Goal: Check status: Check status

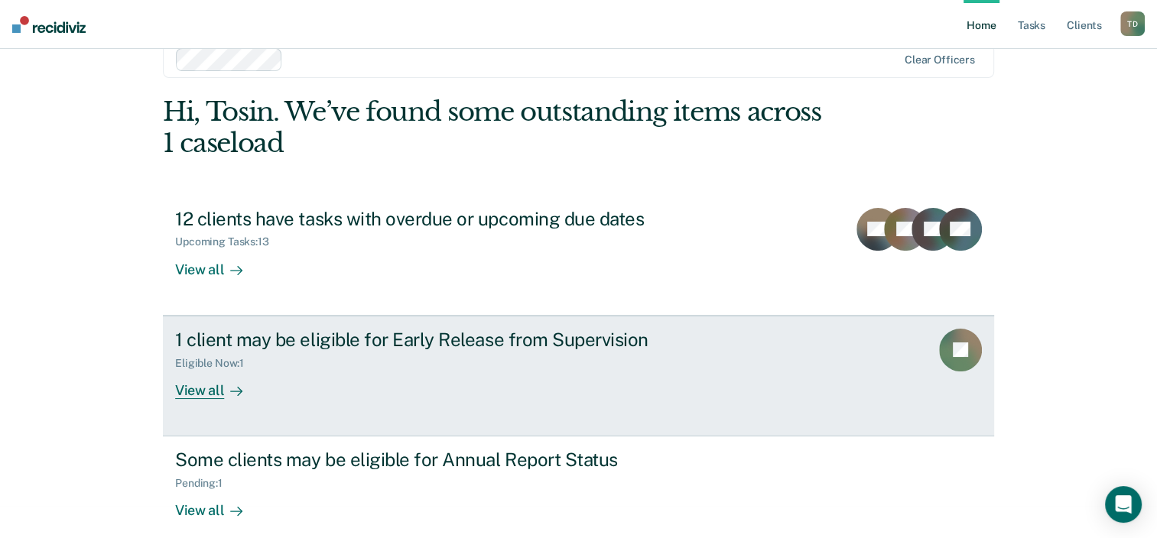
scroll to position [50, 0]
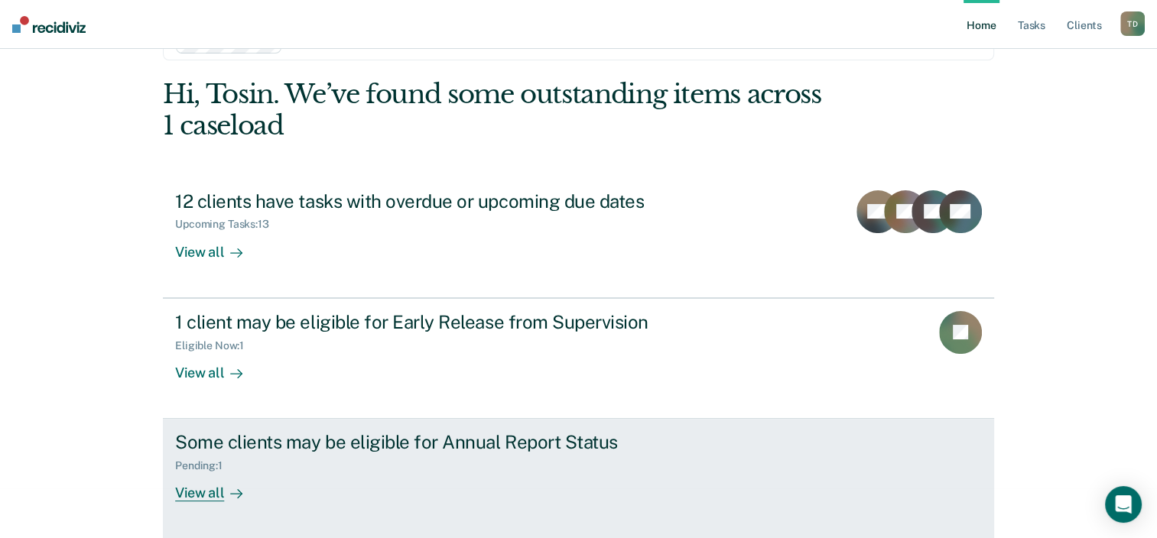
click at [215, 487] on div "View all" at bounding box center [218, 488] width 86 height 30
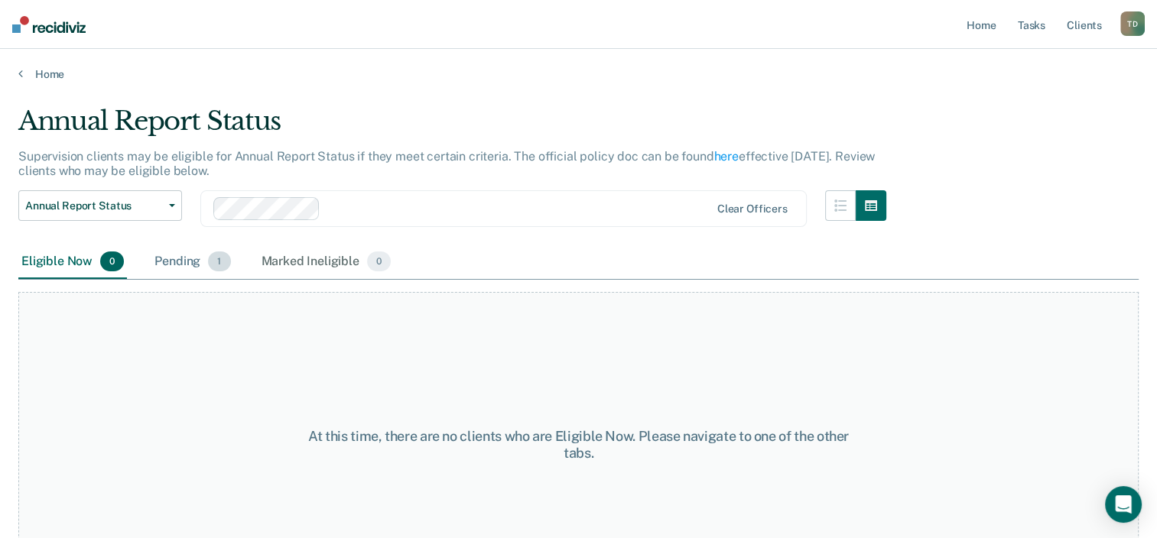
click at [196, 256] on div "Pending 1" at bounding box center [192, 263] width 82 height 34
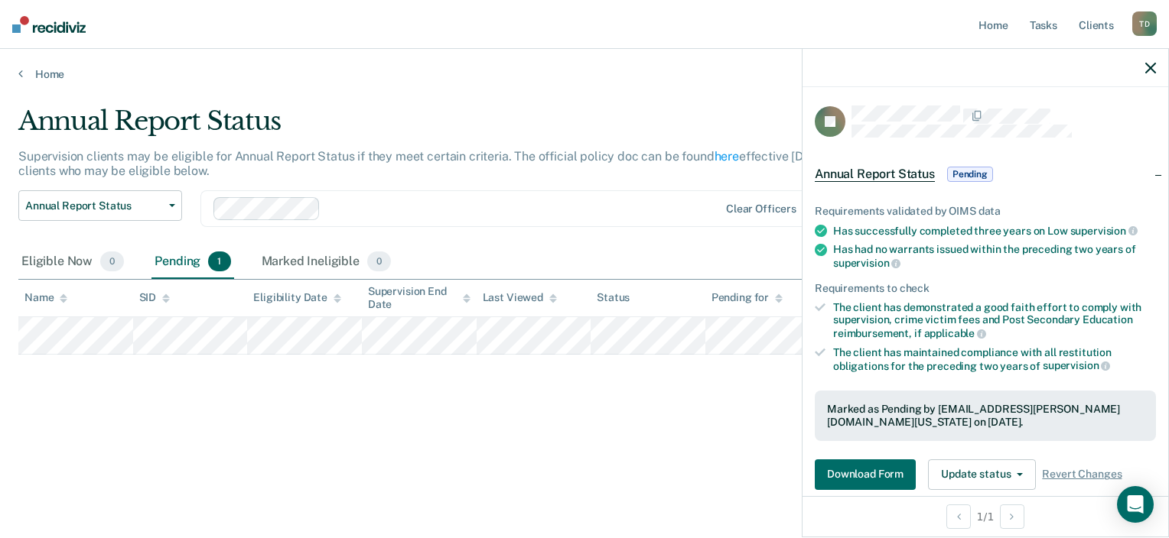
click at [646, 395] on div "Annual Report Status Supervision clients may be eligible for Annual Report Stat…" at bounding box center [584, 265] width 1132 height 318
click at [1153, 63] on icon "button" at bounding box center [1150, 68] width 11 height 11
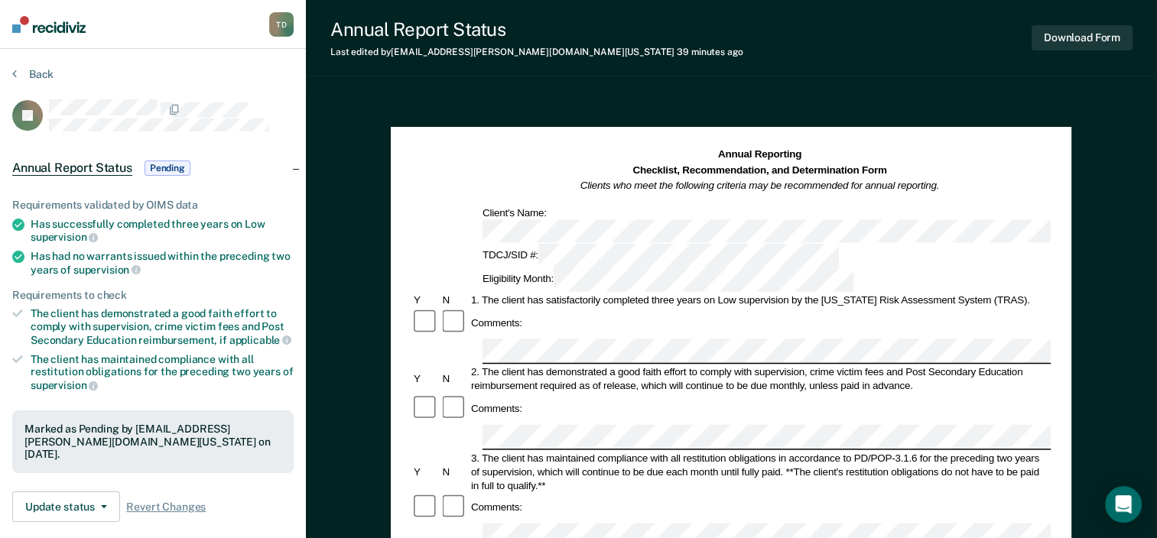
click at [270, 115] on div at bounding box center [171, 115] width 245 height 32
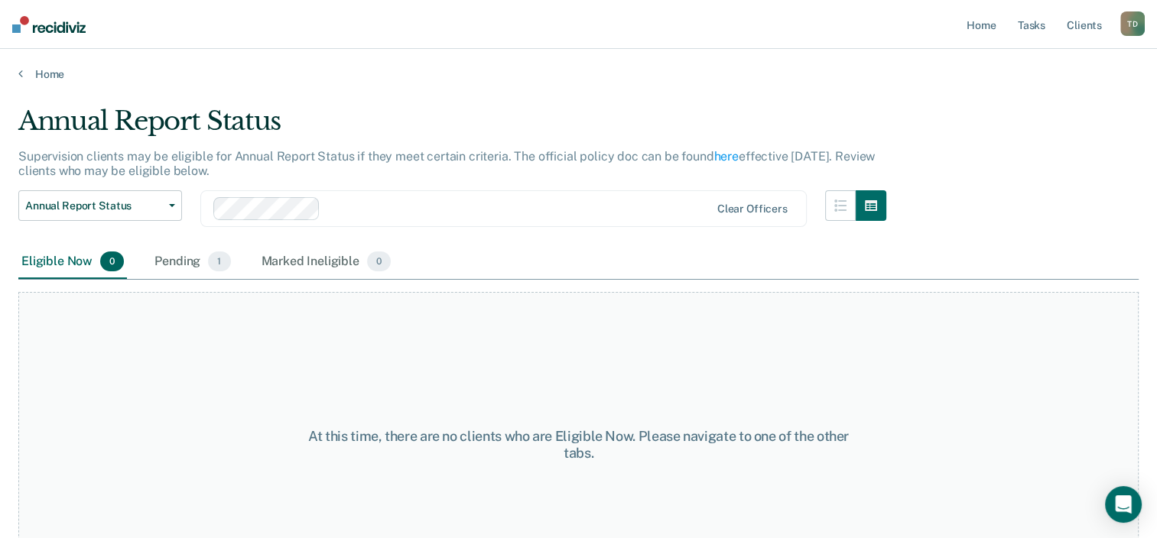
click at [1126, 21] on div "T D" at bounding box center [1132, 23] width 24 height 24
click at [1034, 98] on link "Log Out" at bounding box center [1071, 100] width 123 height 13
